Goal: Find specific page/section: Find specific page/section

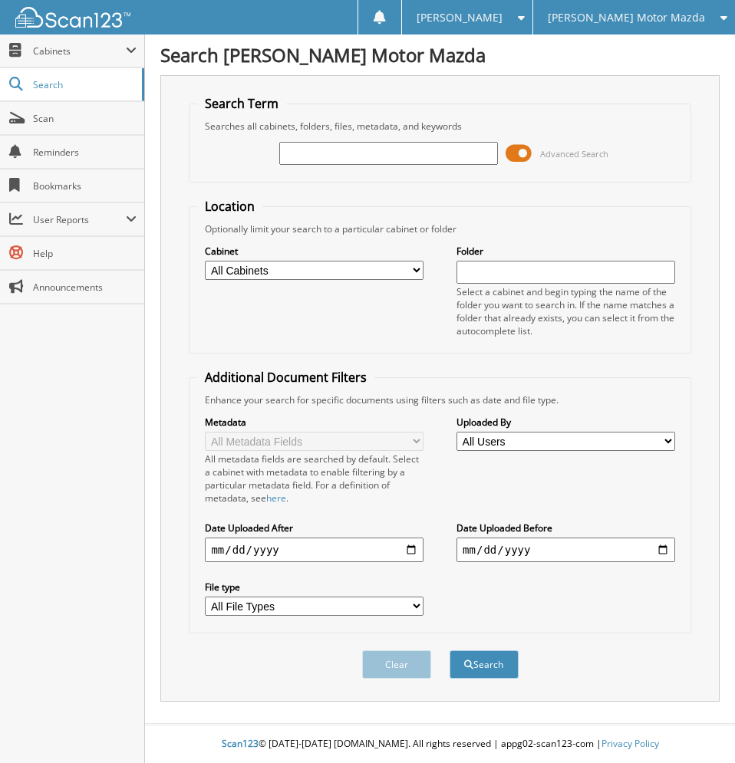
click at [521, 155] on span at bounding box center [518, 153] width 26 height 23
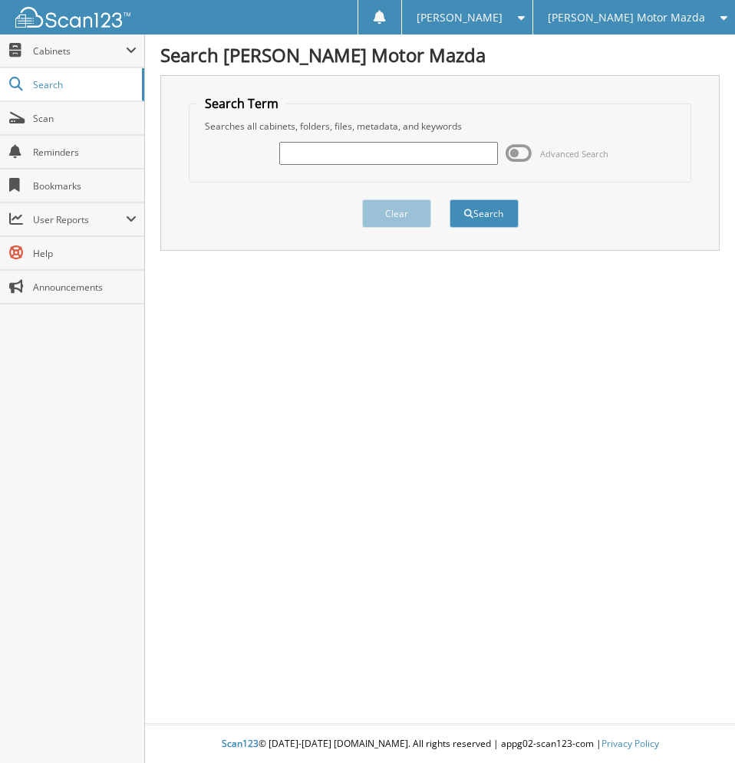
click at [597, 181] on fieldset "Search Term Searches all cabinets, folders, files, metadata, and keywords Advan…" at bounding box center [439, 138] width 501 height 87
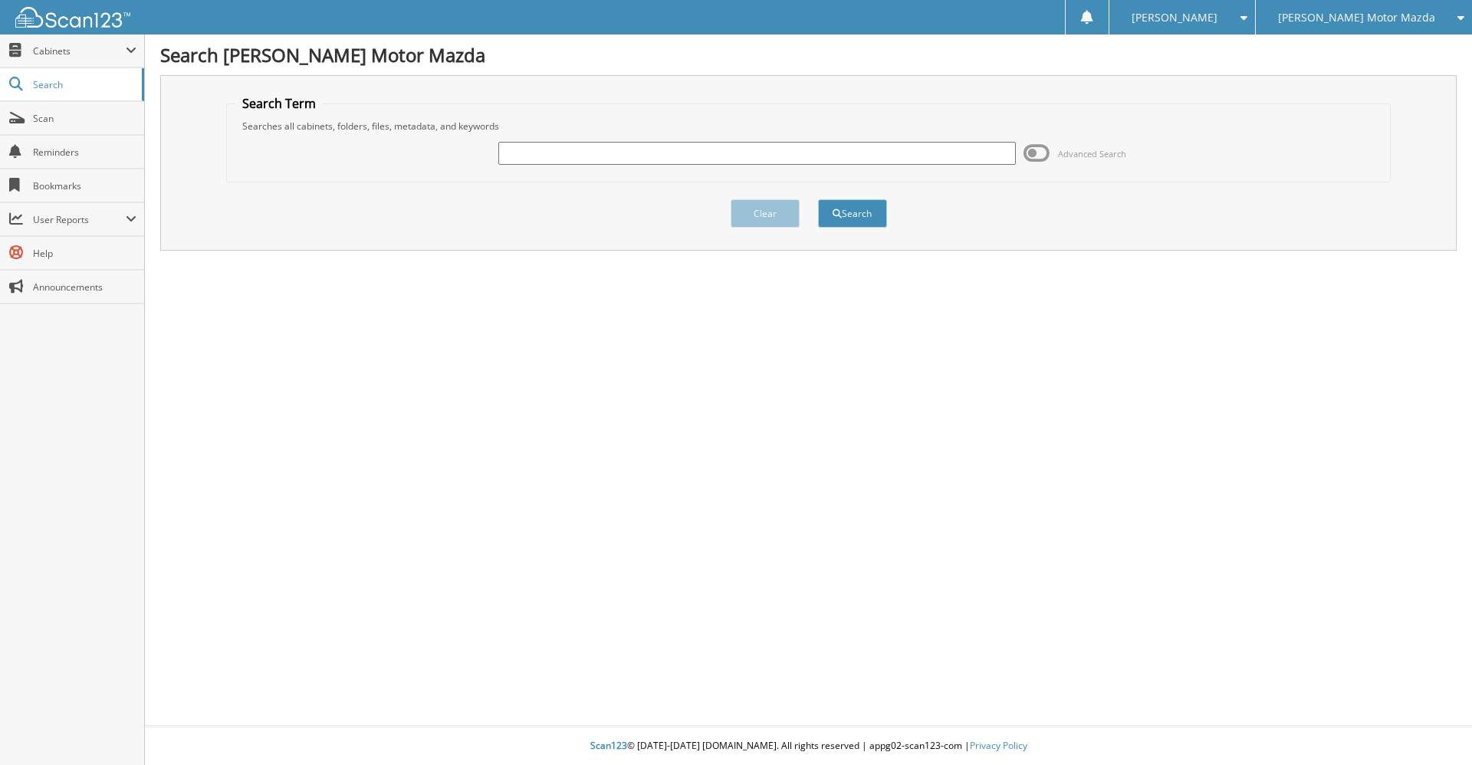
click at [734, 14] on span at bounding box center [1240, 17] width 15 height 11
click at [734, 46] on link "Settings" at bounding box center [1182, 48] width 145 height 27
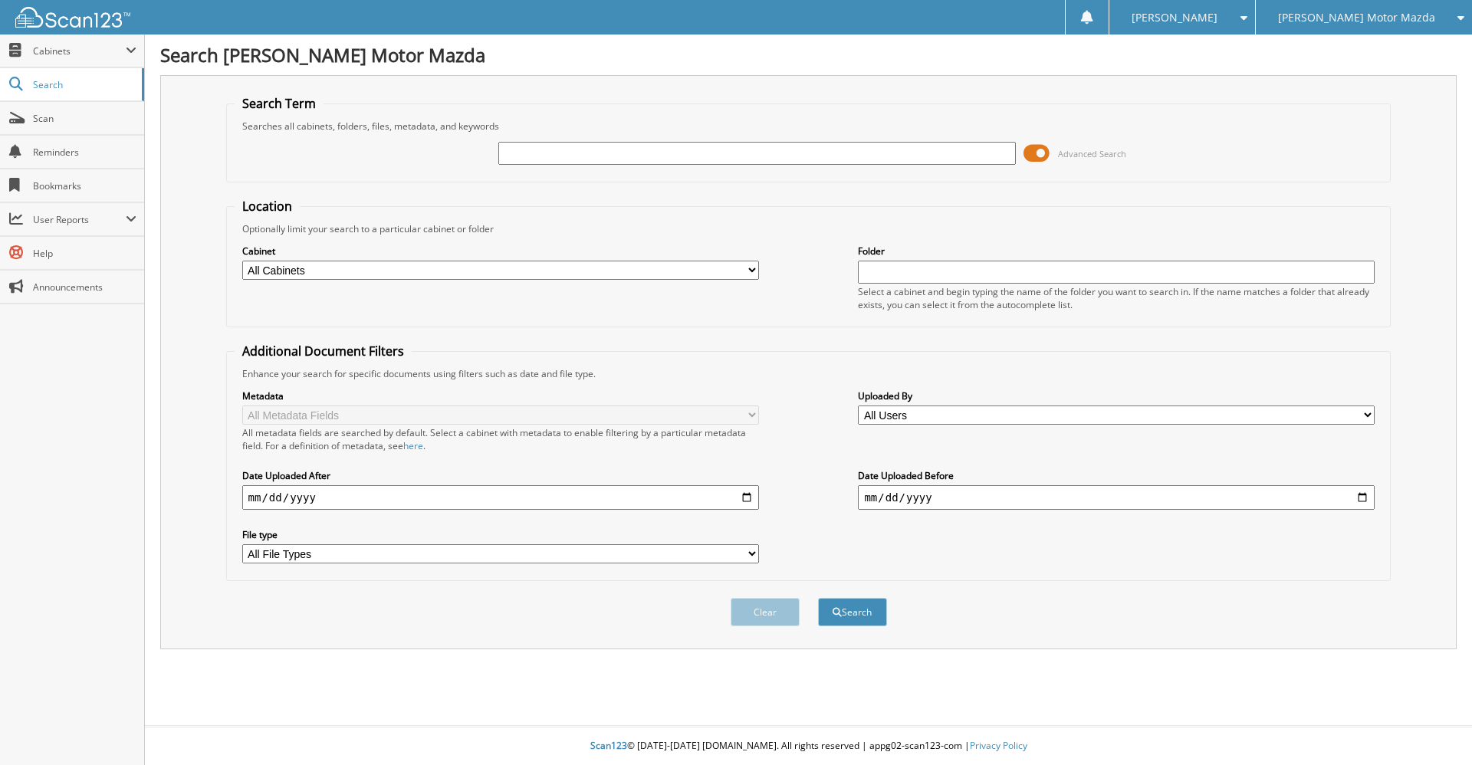
drag, startPoint x: 0, startPoint y: 0, endPoint x: 25, endPoint y: 328, distance: 329.1
click at [43, 411] on div "Close Cabinets This Company All Companies Email Addresses" at bounding box center [72, 400] width 145 height 731
drag, startPoint x: 78, startPoint y: 84, endPoint x: 81, endPoint y: 421, distance: 336.6
click at [81, 421] on div "Close Cabinets This Company All Companies Email Addresses" at bounding box center [72, 400] width 145 height 731
click at [1086, 225] on div "Optionally limit your search to a particular cabinet or folder" at bounding box center [809, 228] width 1149 height 13
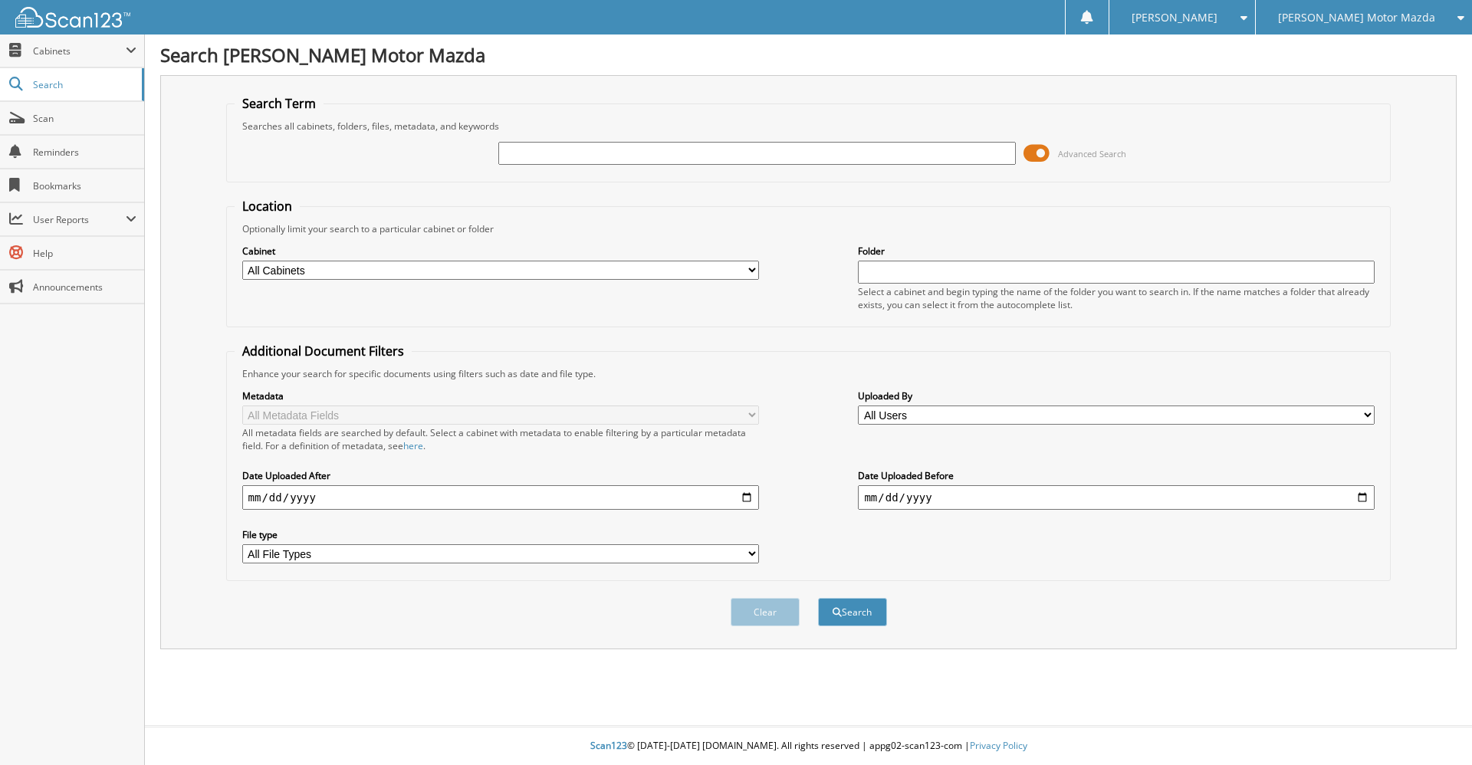
click at [1063, 156] on span "Advanced Search" at bounding box center [1092, 154] width 68 height 12
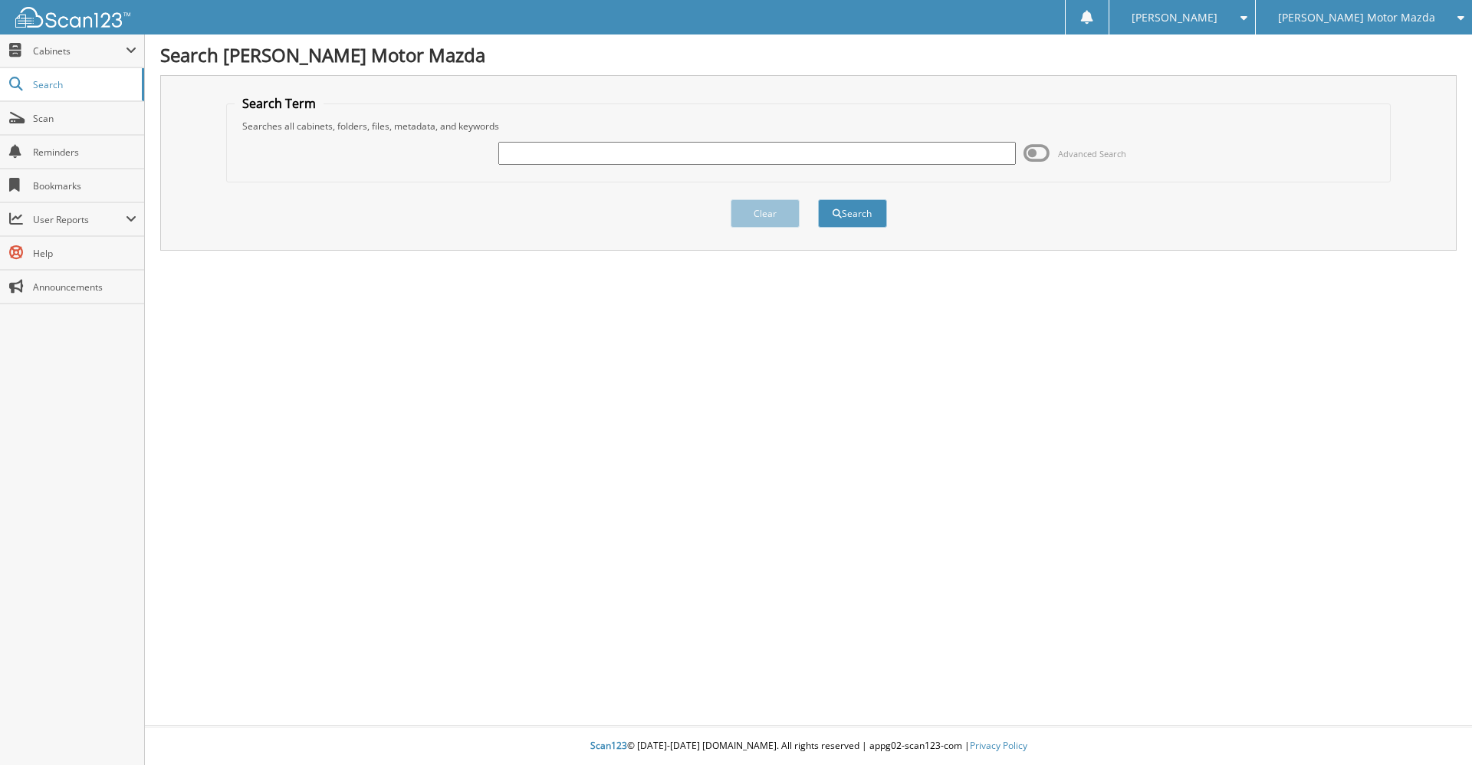
click at [1032, 231] on div "Clear Search" at bounding box center [808, 213] width 1165 height 62
